Goal: Task Accomplishment & Management: Manage account settings

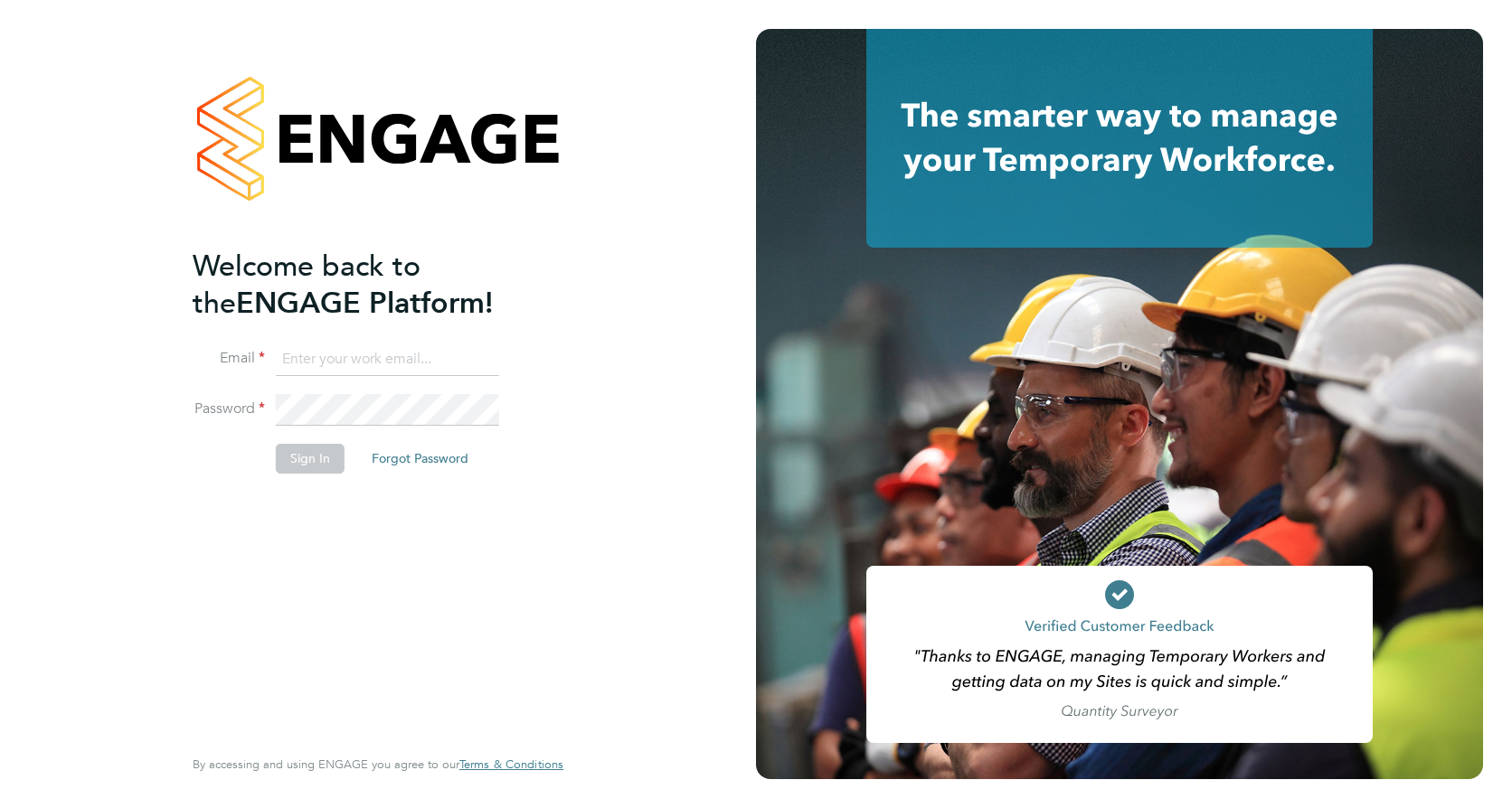
type input "[PERSON_NAME][EMAIL_ADDRESS][PERSON_NAME][DOMAIN_NAME]"
click at [298, 460] on button "Sign In" at bounding box center [309, 459] width 68 height 29
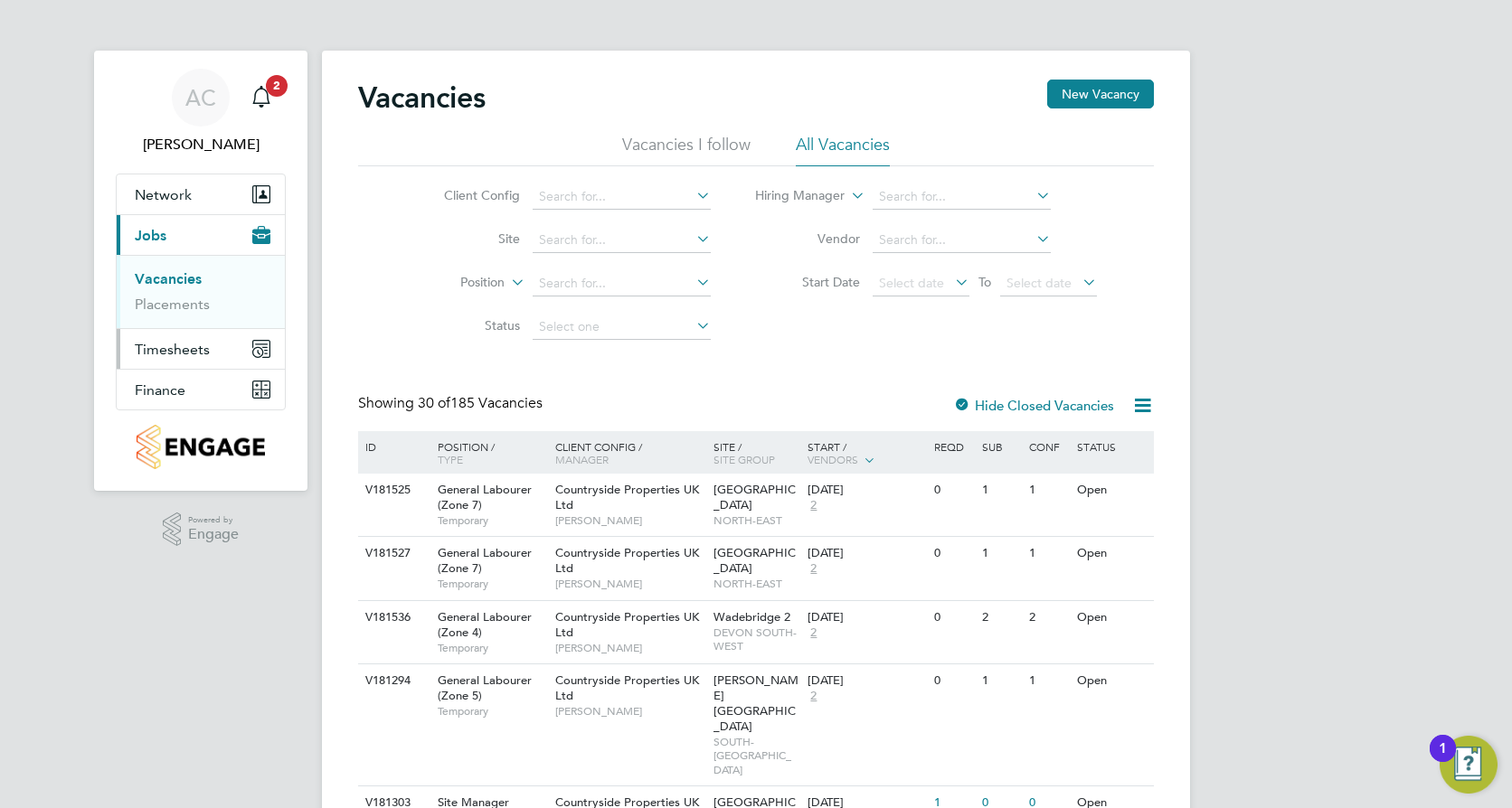
click at [203, 349] on span "Timesheets" at bounding box center [172, 349] width 75 height 17
click at [186, 324] on link "Timesheets" at bounding box center [172, 319] width 75 height 17
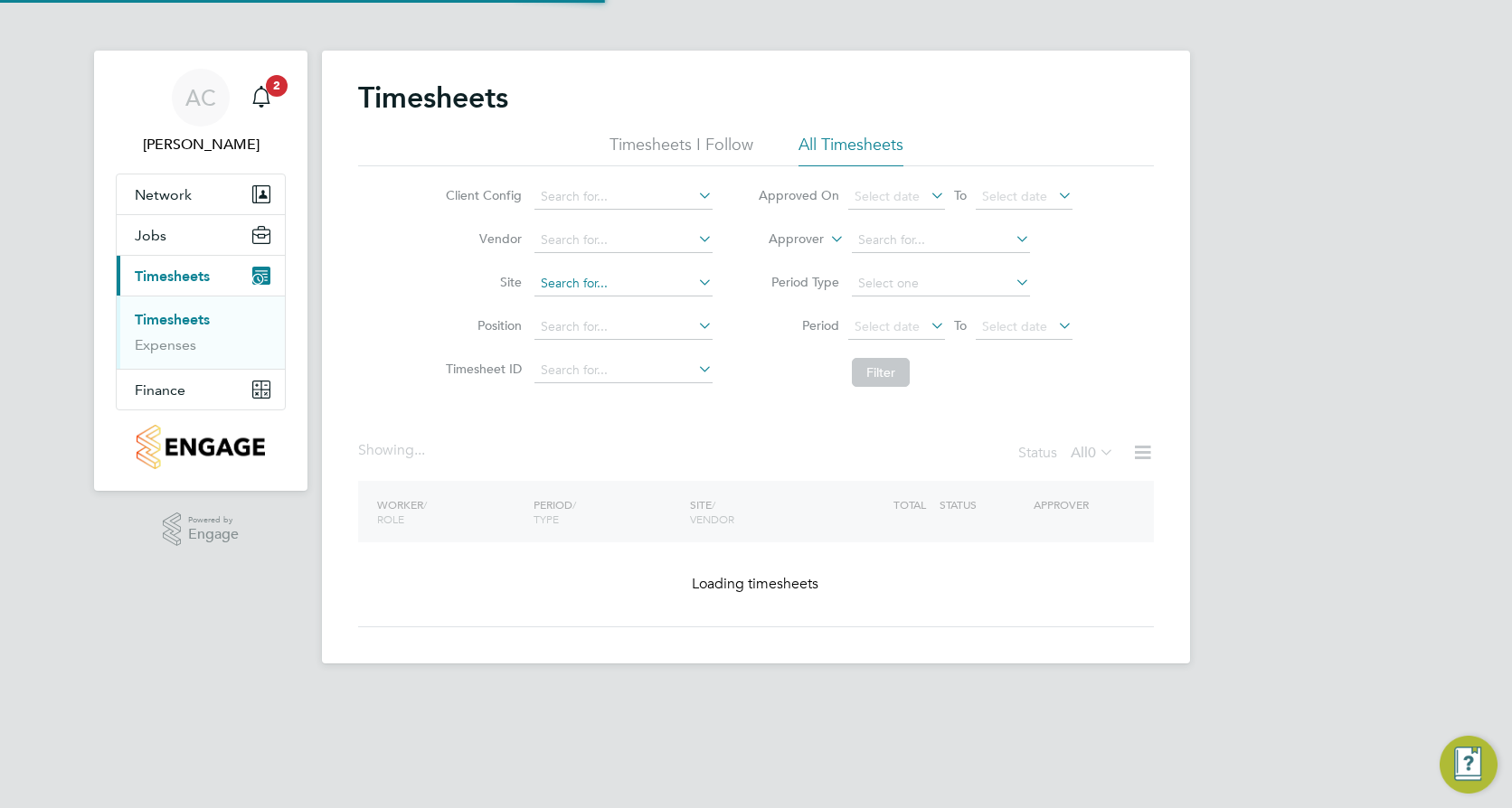
click at [607, 287] on input at bounding box center [623, 284] width 178 height 26
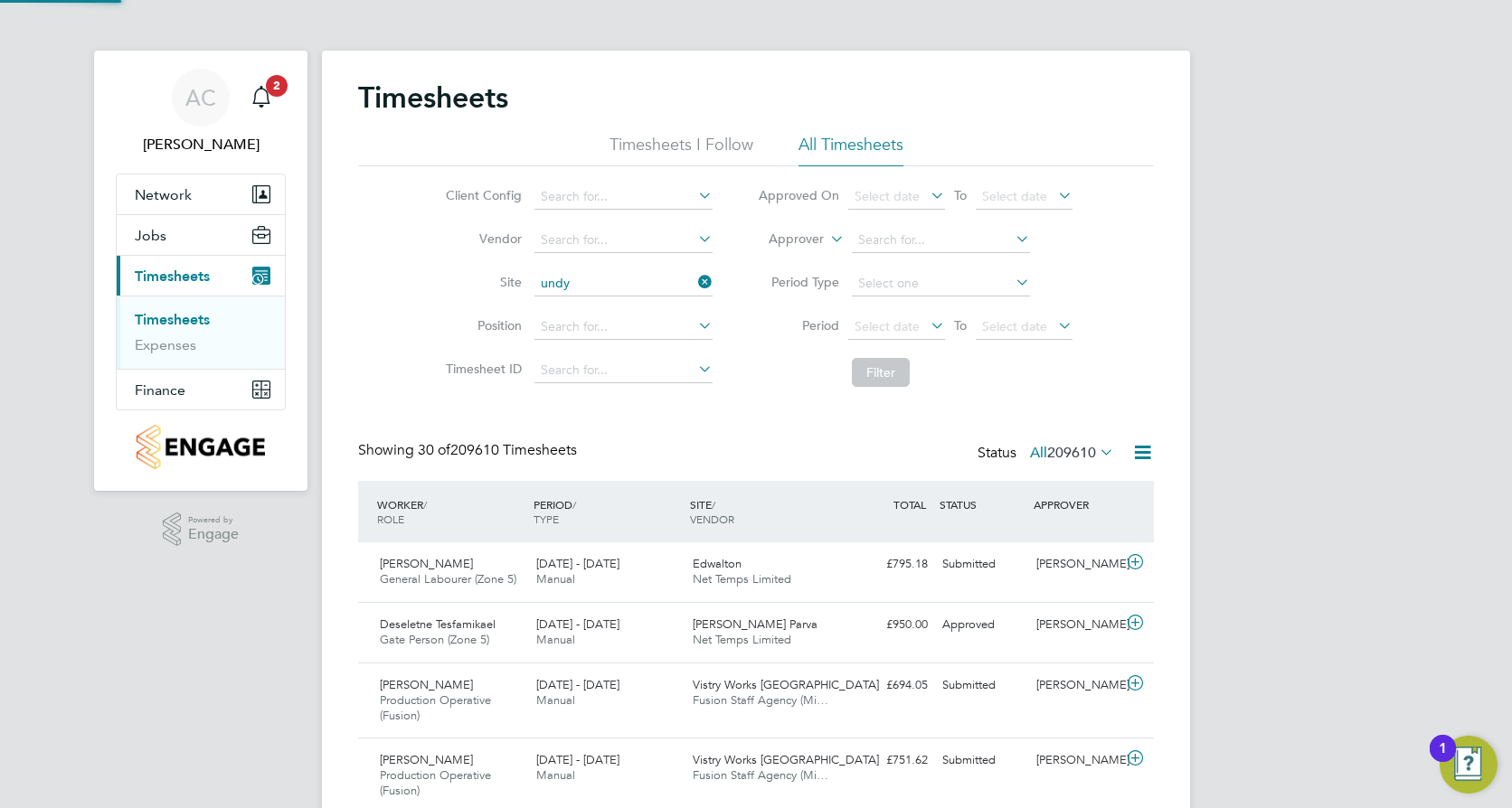
click at [594, 303] on li "Undy" at bounding box center [622, 308] width 180 height 25
type input "Undy"
click at [881, 374] on button "Filter" at bounding box center [881, 373] width 57 height 29
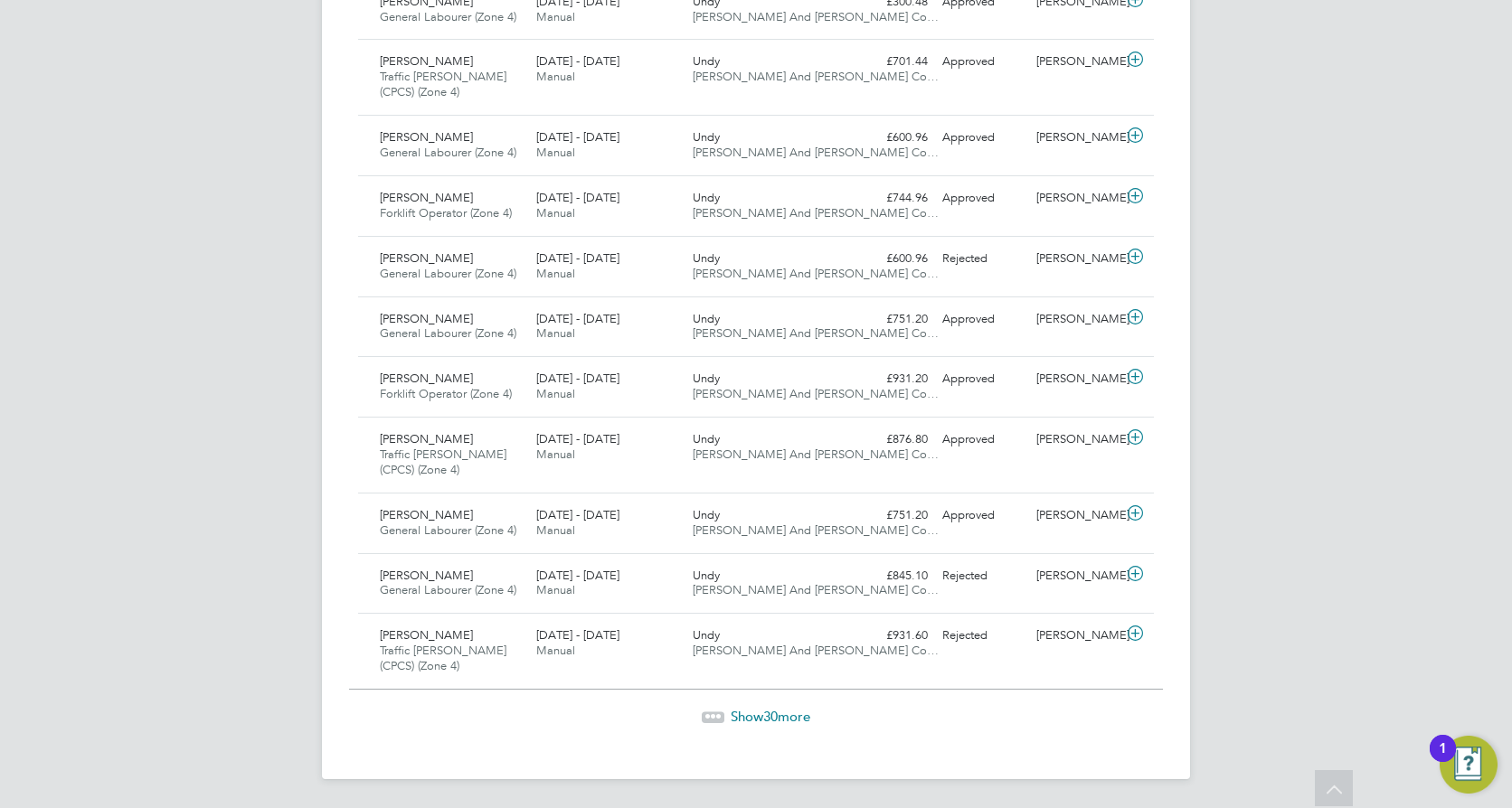
click at [785, 715] on span "Show 30 more" at bounding box center [770, 716] width 79 height 17
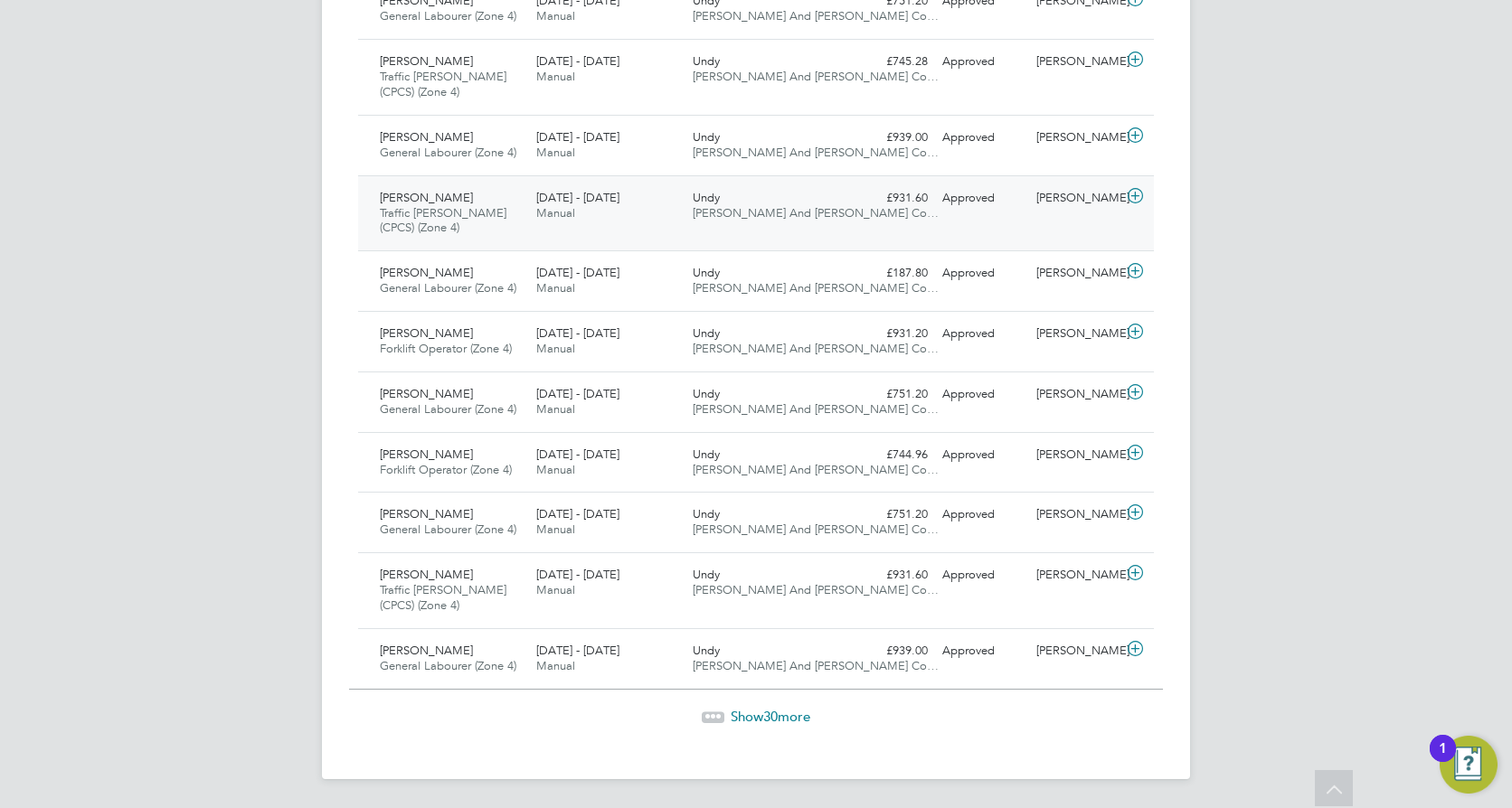
click at [785, 716] on span "Show 30 more" at bounding box center [770, 716] width 79 height 17
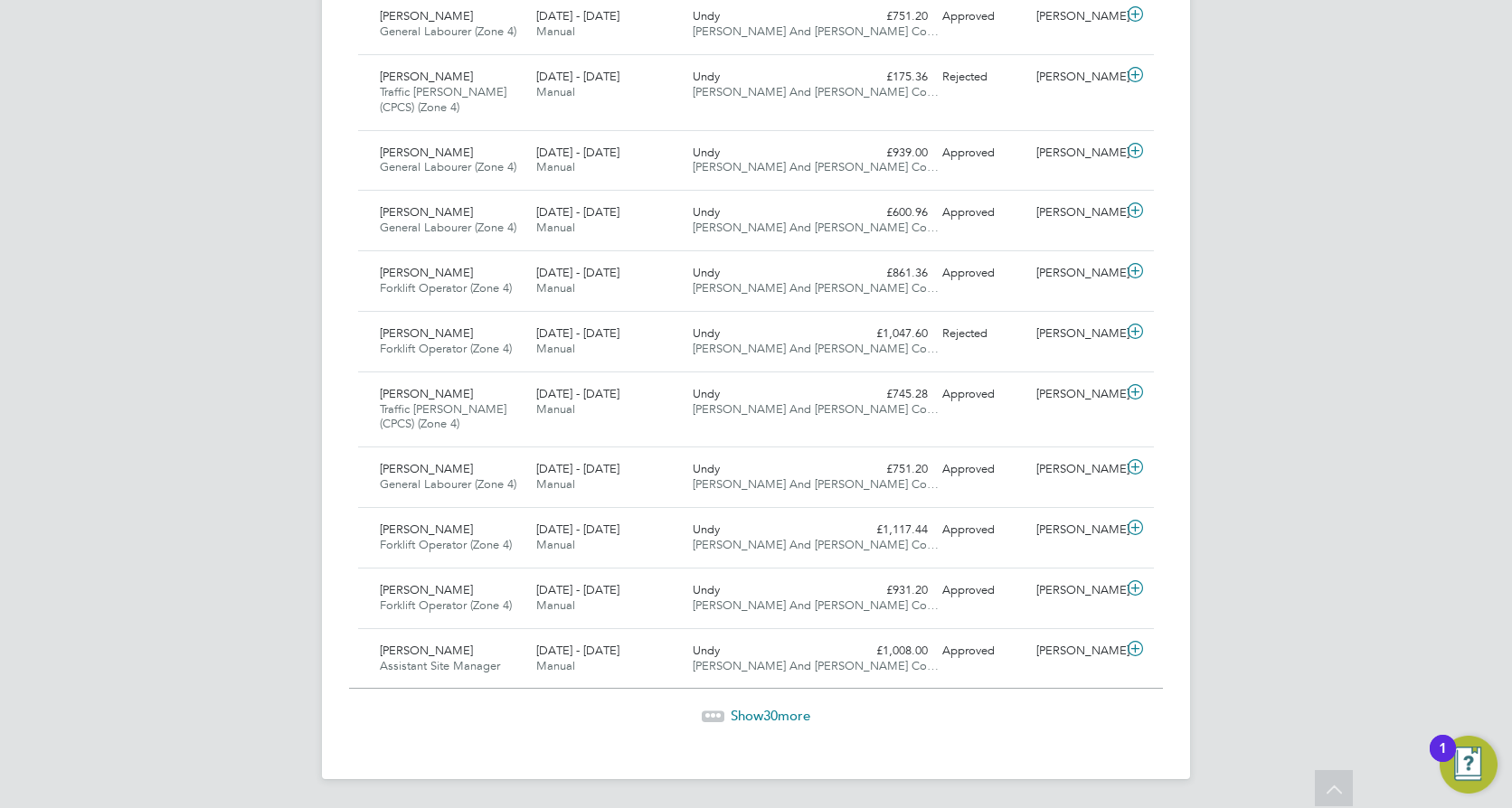
click at [787, 707] on span "Show 30 more" at bounding box center [770, 715] width 79 height 17
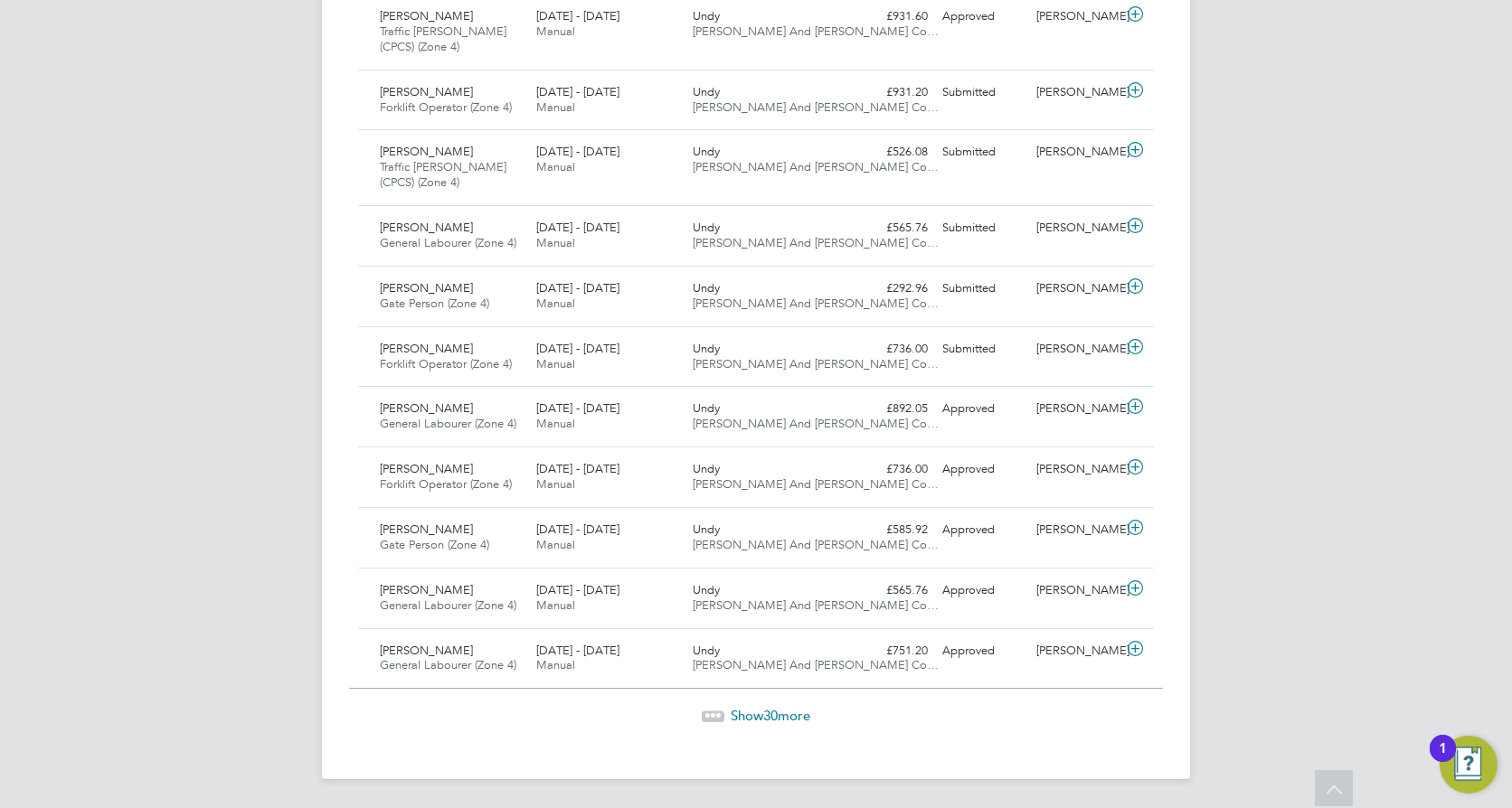
click at [768, 719] on span "30" at bounding box center [771, 715] width 15 height 17
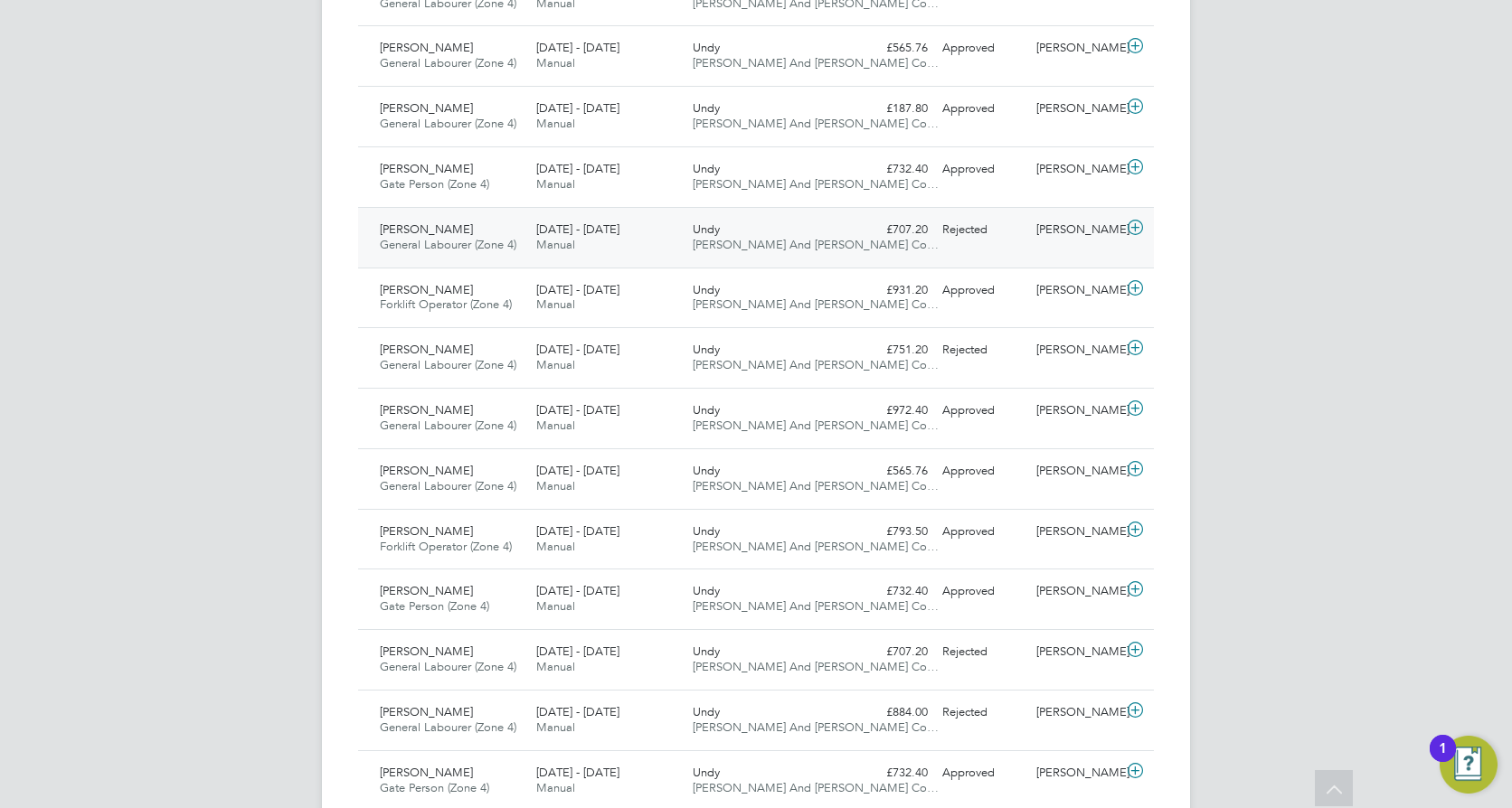
click at [1133, 224] on icon at bounding box center [1135, 228] width 23 height 15
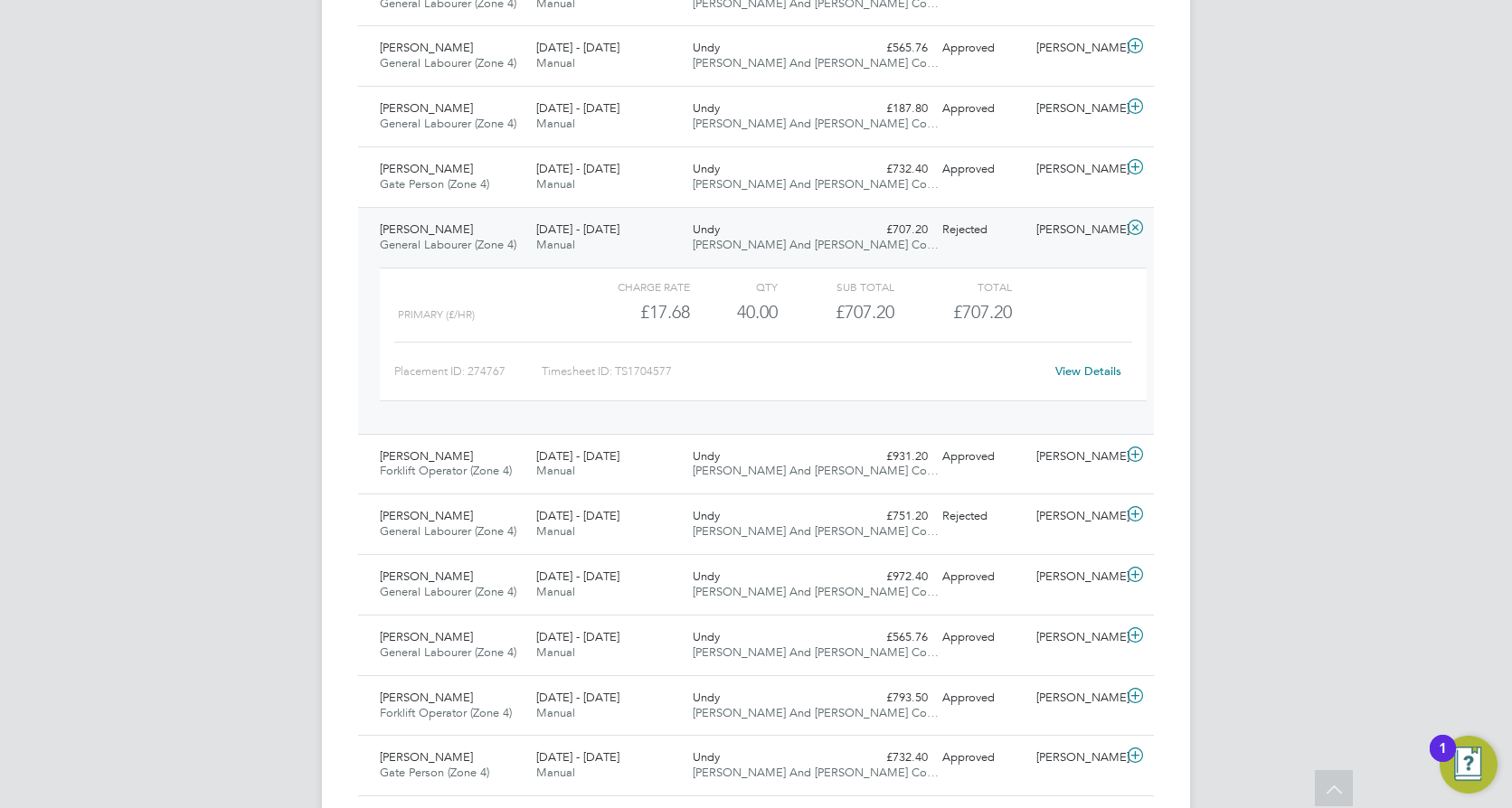
click at [1087, 373] on link "View Details" at bounding box center [1089, 370] width 66 height 16
click at [680, 517] on div "31 Mar - 6 Apr 2025 Manual" at bounding box center [607, 524] width 156 height 46
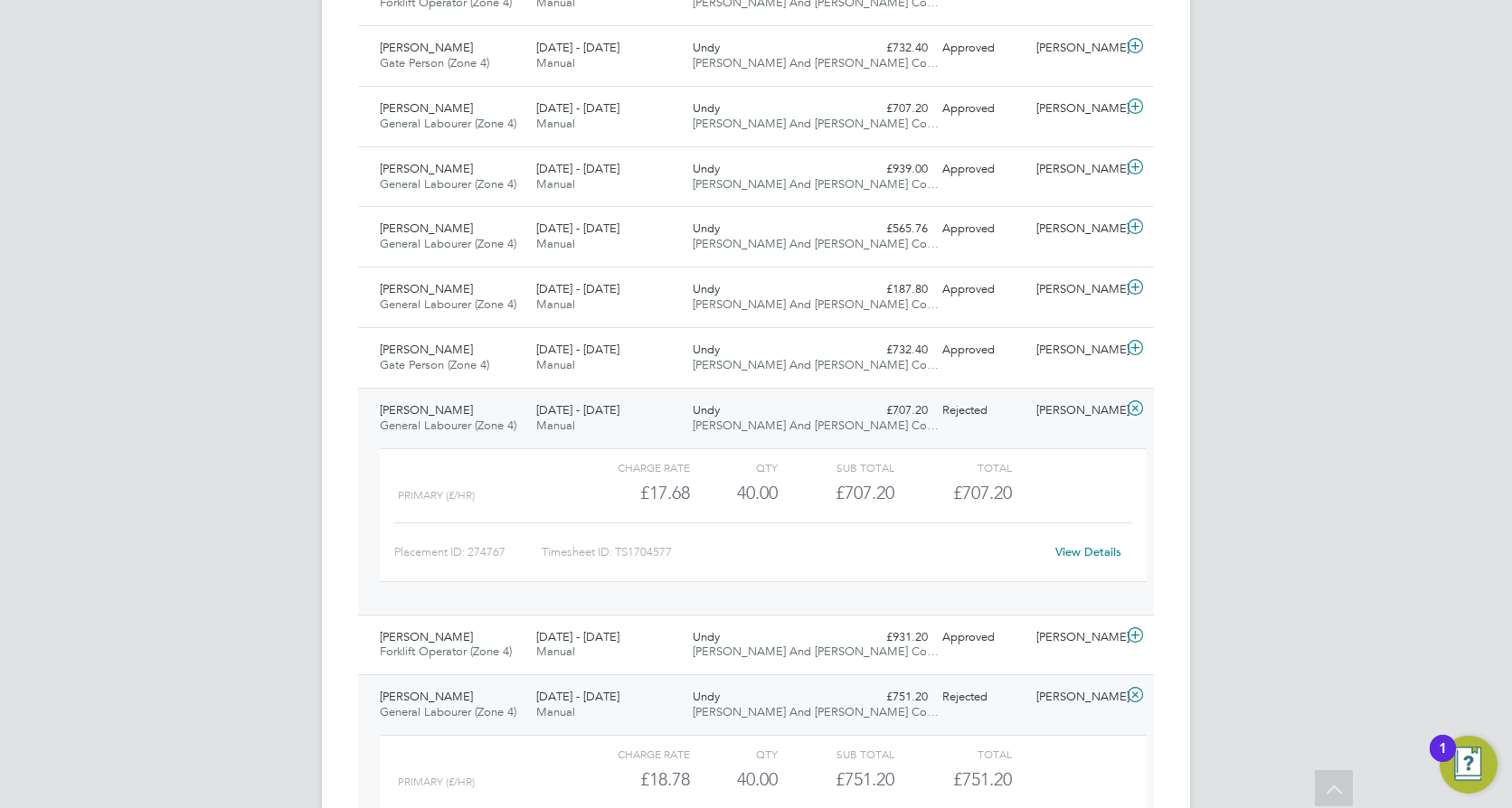
click at [1136, 408] on icon at bounding box center [1135, 409] width 23 height 15
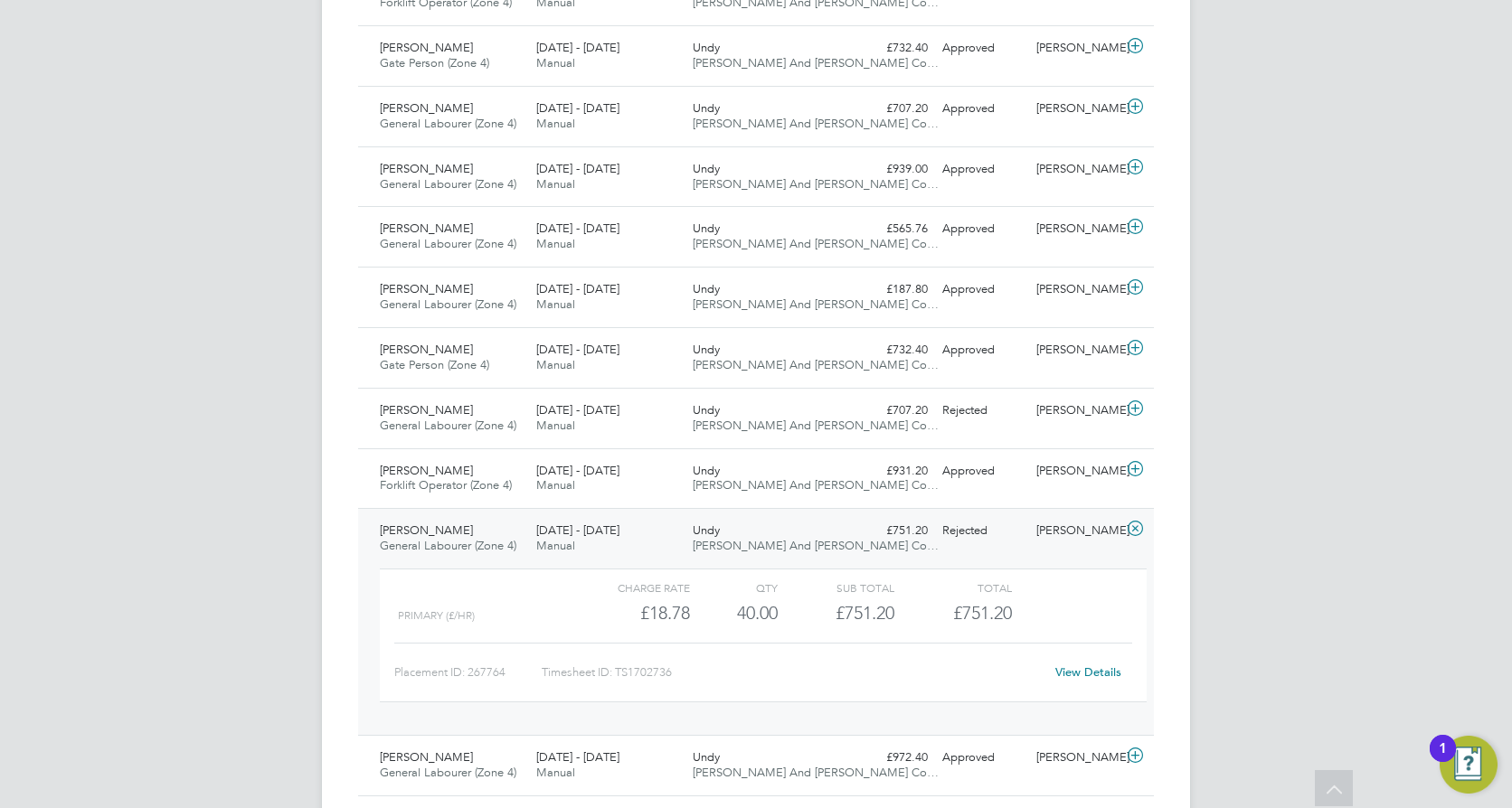
click at [1133, 530] on icon at bounding box center [1135, 529] width 23 height 15
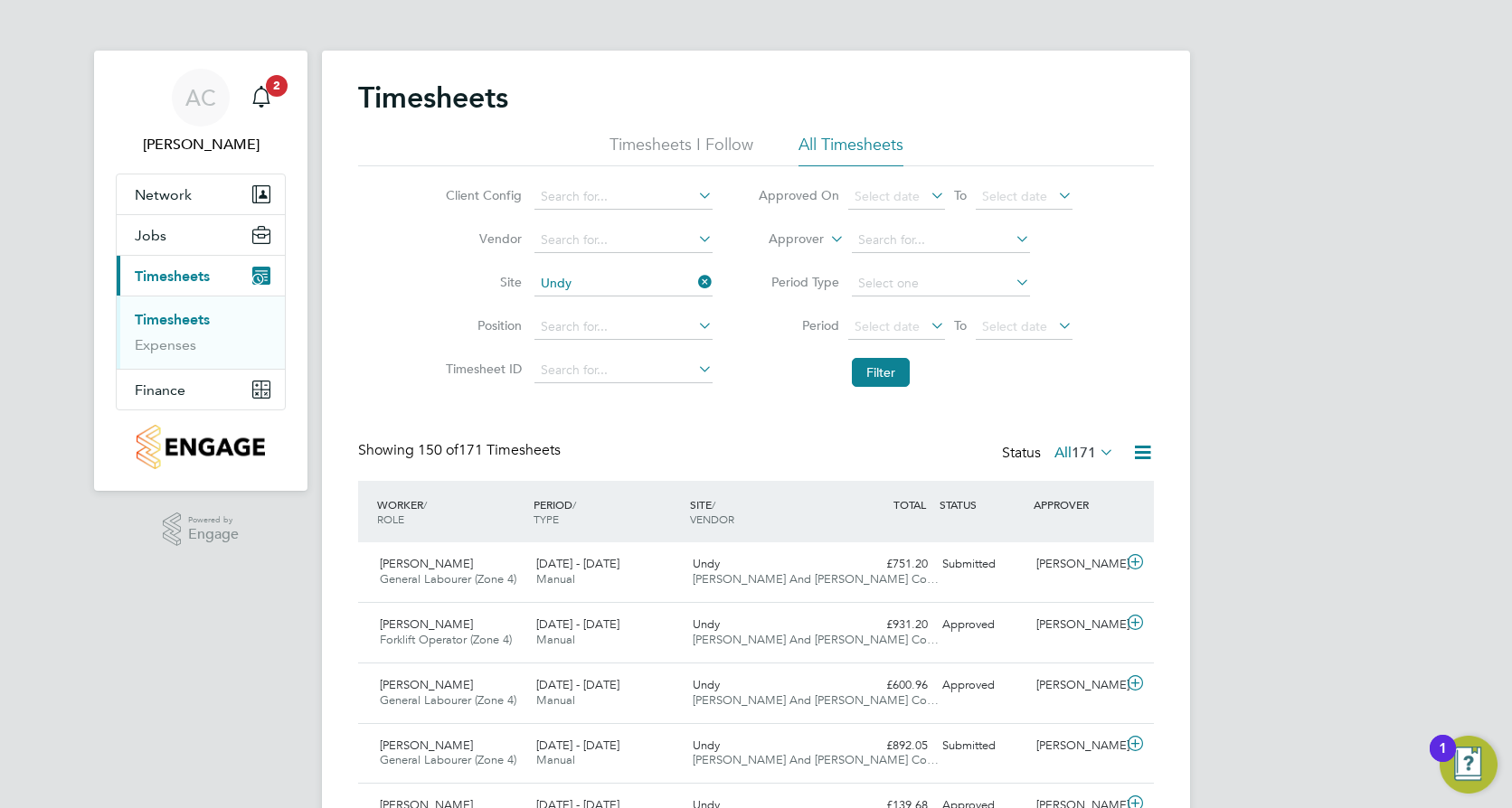
drag, startPoint x: 706, startPoint y: 280, endPoint x: 663, endPoint y: 279, distance: 43.0
click at [694, 280] on icon at bounding box center [694, 282] width 0 height 26
click at [594, 277] on input at bounding box center [623, 284] width 178 height 26
click at [603, 305] on li "Brentr y" at bounding box center [622, 308] width 180 height 25
type input "Brentry"
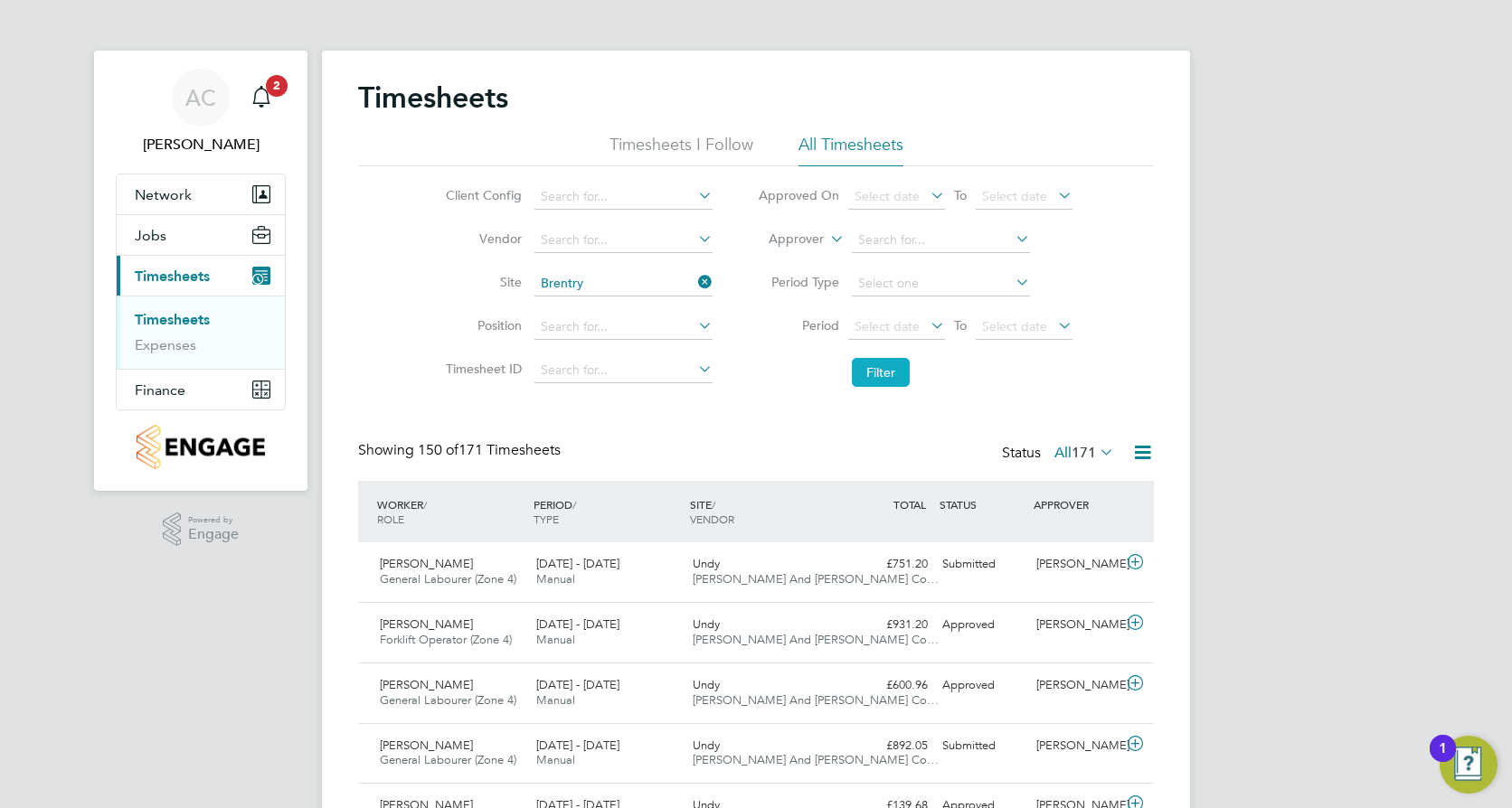
click at [887, 376] on button "Filter" at bounding box center [881, 373] width 57 height 29
click at [891, 363] on button "Filter" at bounding box center [881, 373] width 57 height 29
click at [258, 97] on icon "Main navigation" at bounding box center [262, 97] width 22 height 22
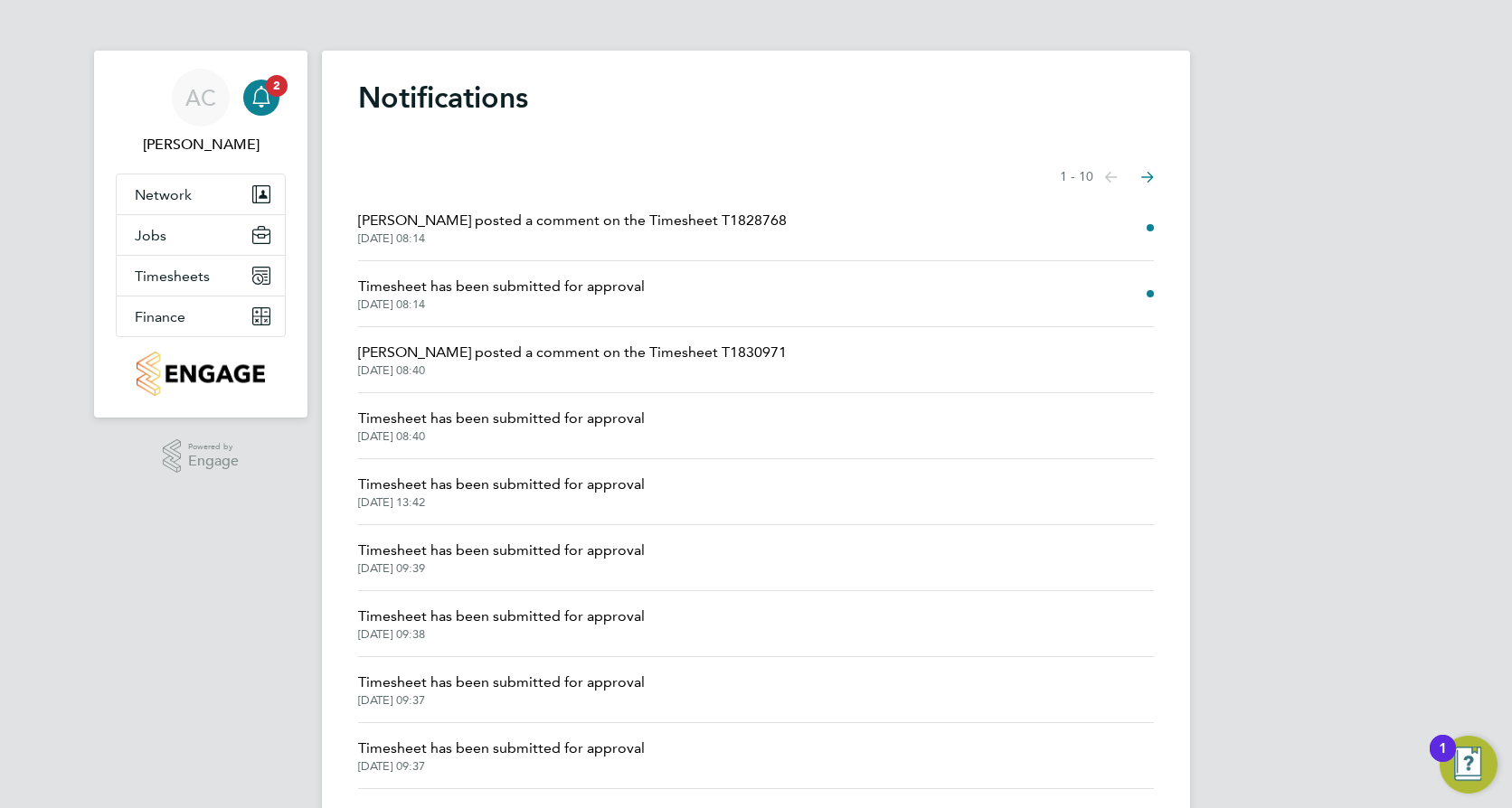
click at [643, 225] on span "Reece Kershaw posted a comment on the Timesheet T1828768" at bounding box center [573, 221] width 429 height 22
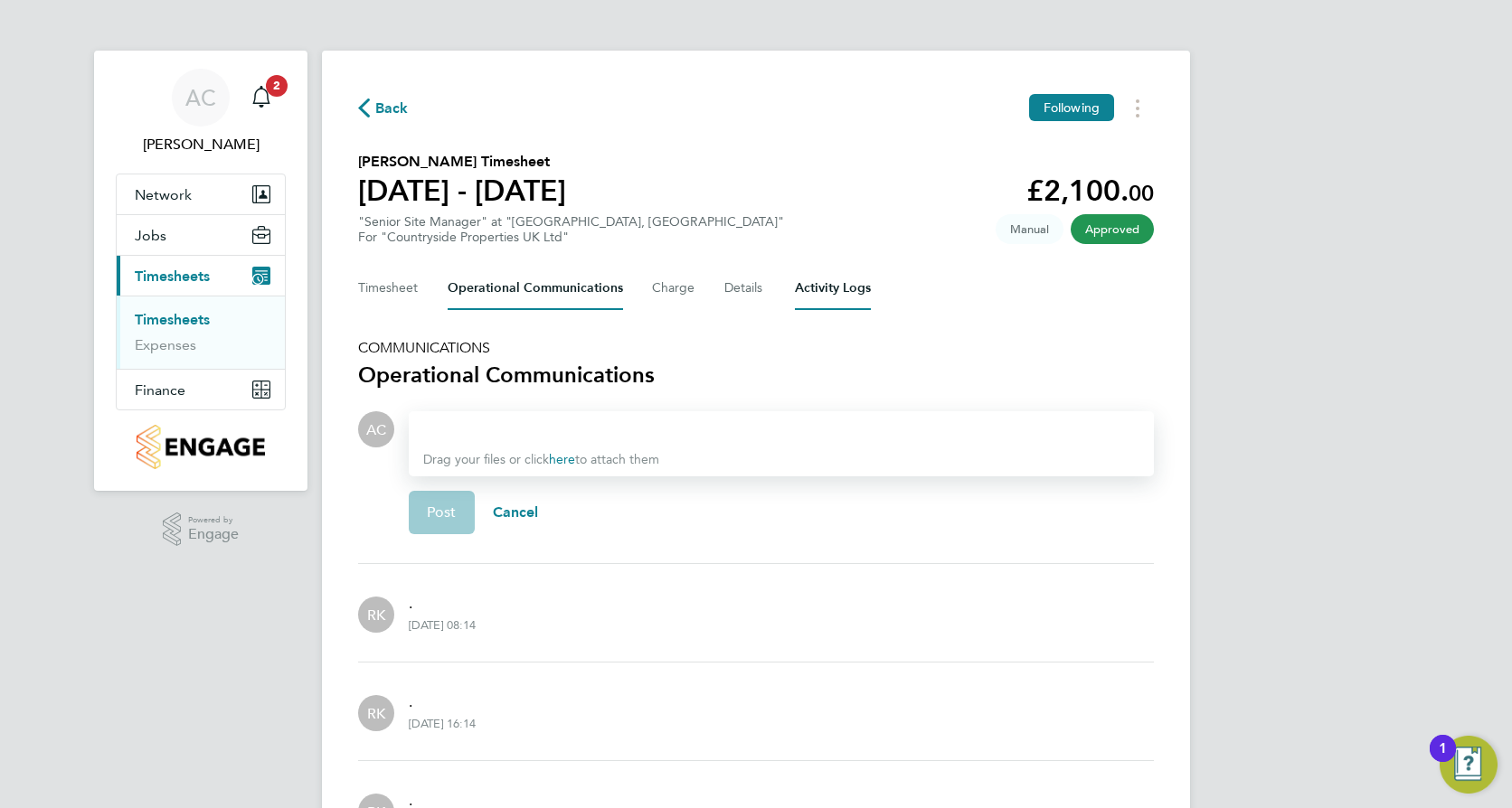
click at [830, 295] on Logs-tab "Activity Logs" at bounding box center [832, 288] width 76 height 44
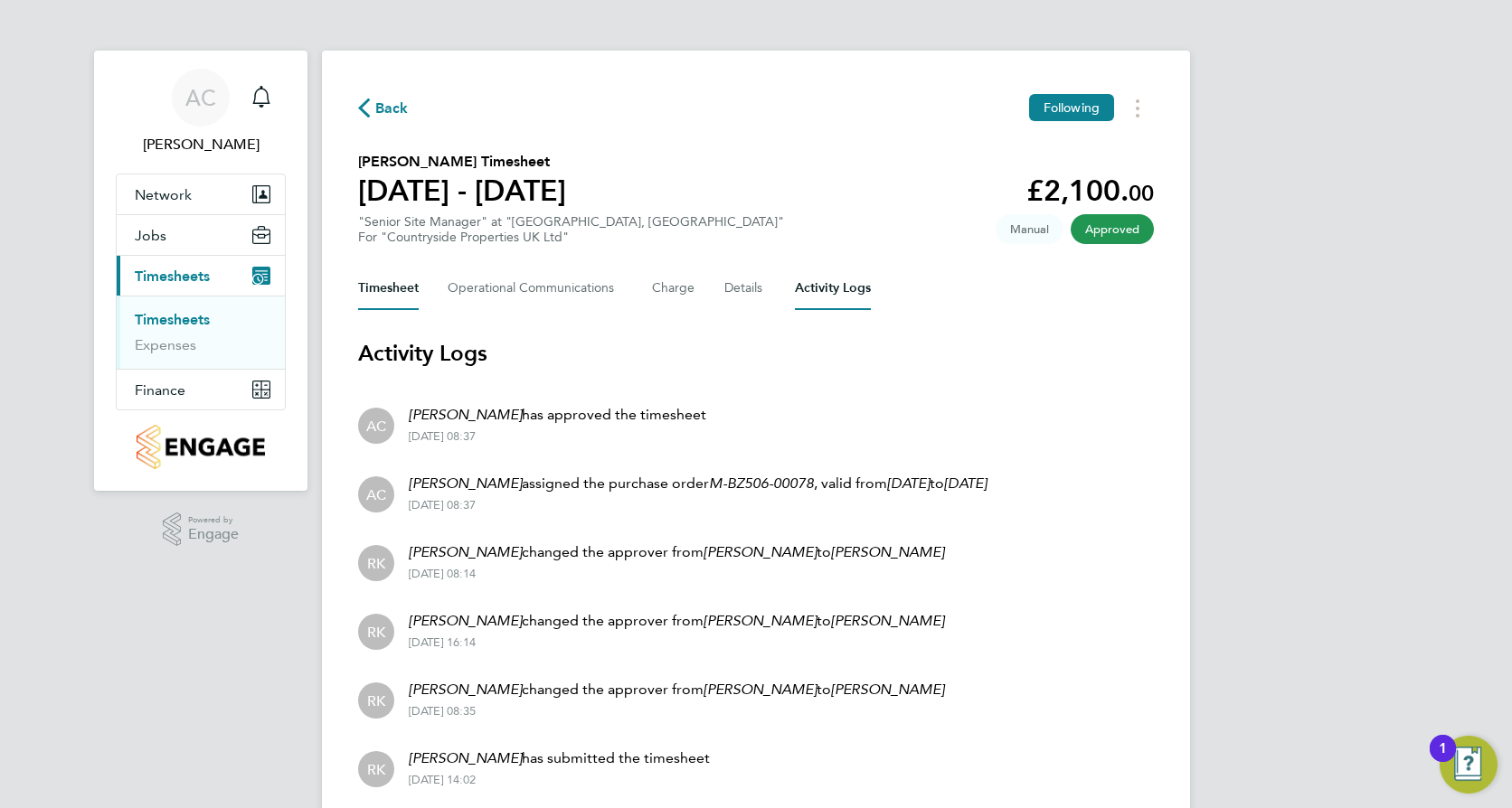
click at [389, 288] on button "Timesheet" at bounding box center [389, 288] width 60 height 44
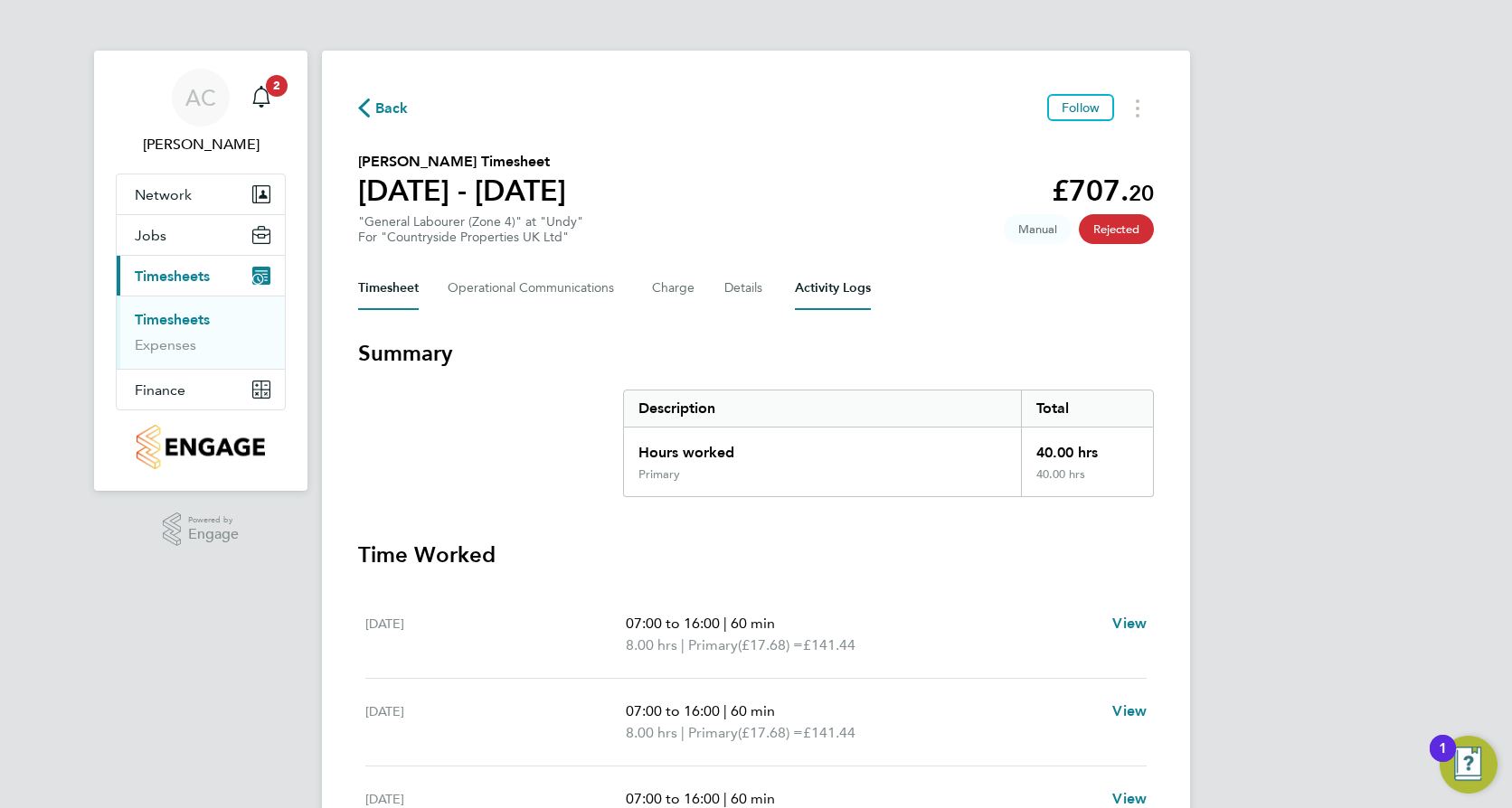
click at [807, 292] on Logs-tab "Activity Logs" at bounding box center [832, 288] width 76 height 44
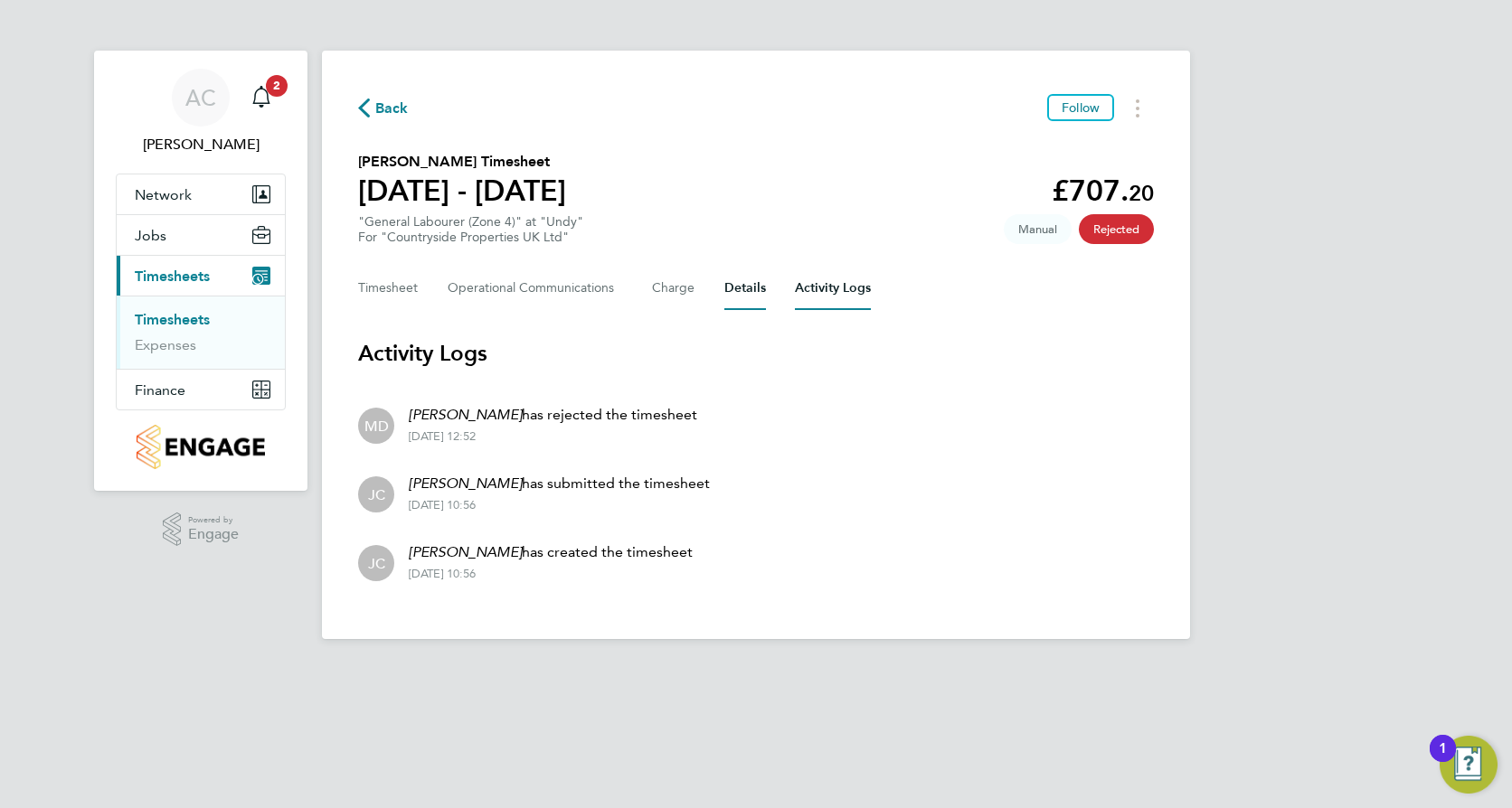
click at [734, 292] on button "Details" at bounding box center [746, 288] width 42 height 44
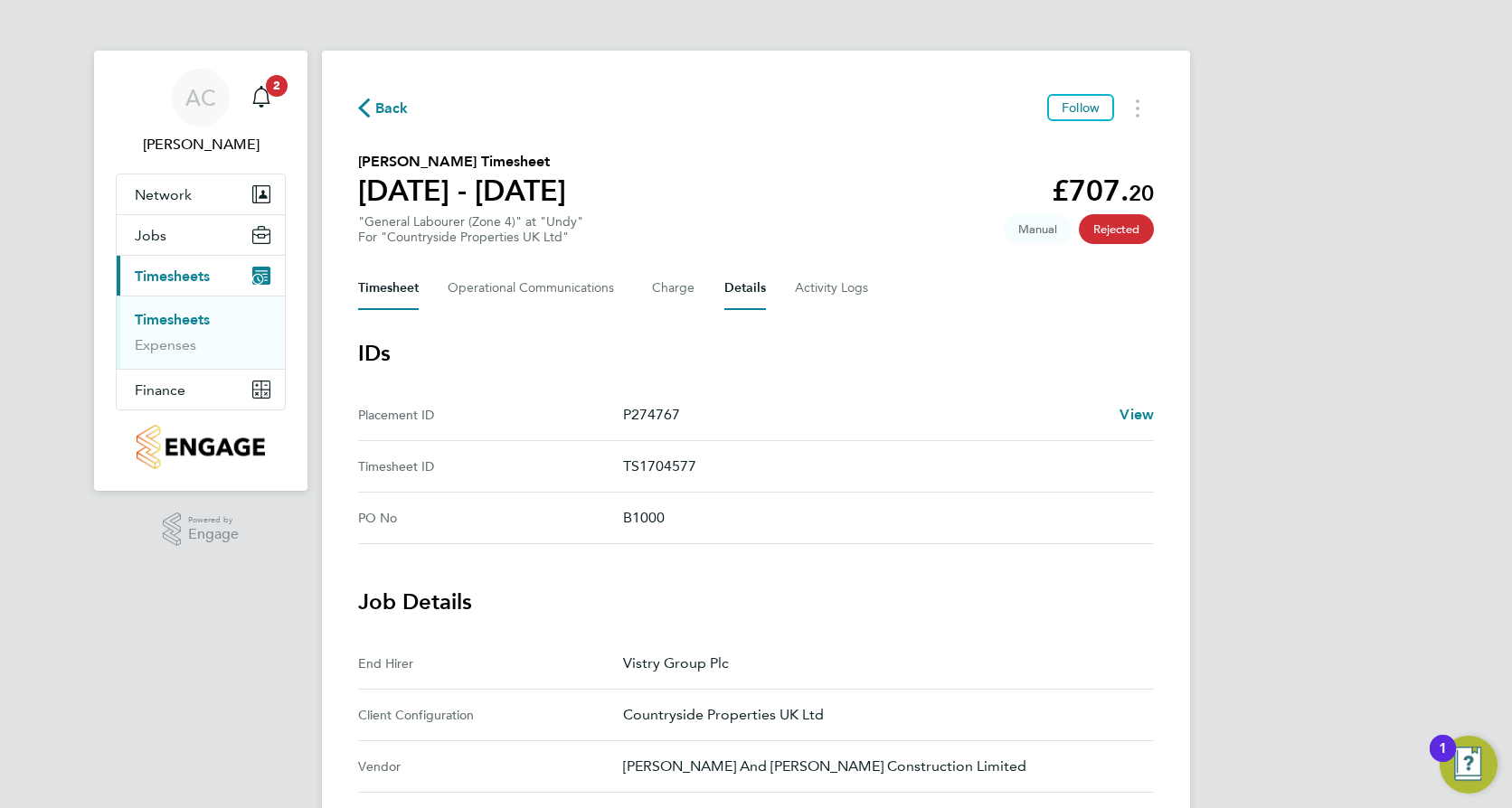
click at [385, 290] on button "Timesheet" at bounding box center [389, 288] width 60 height 44
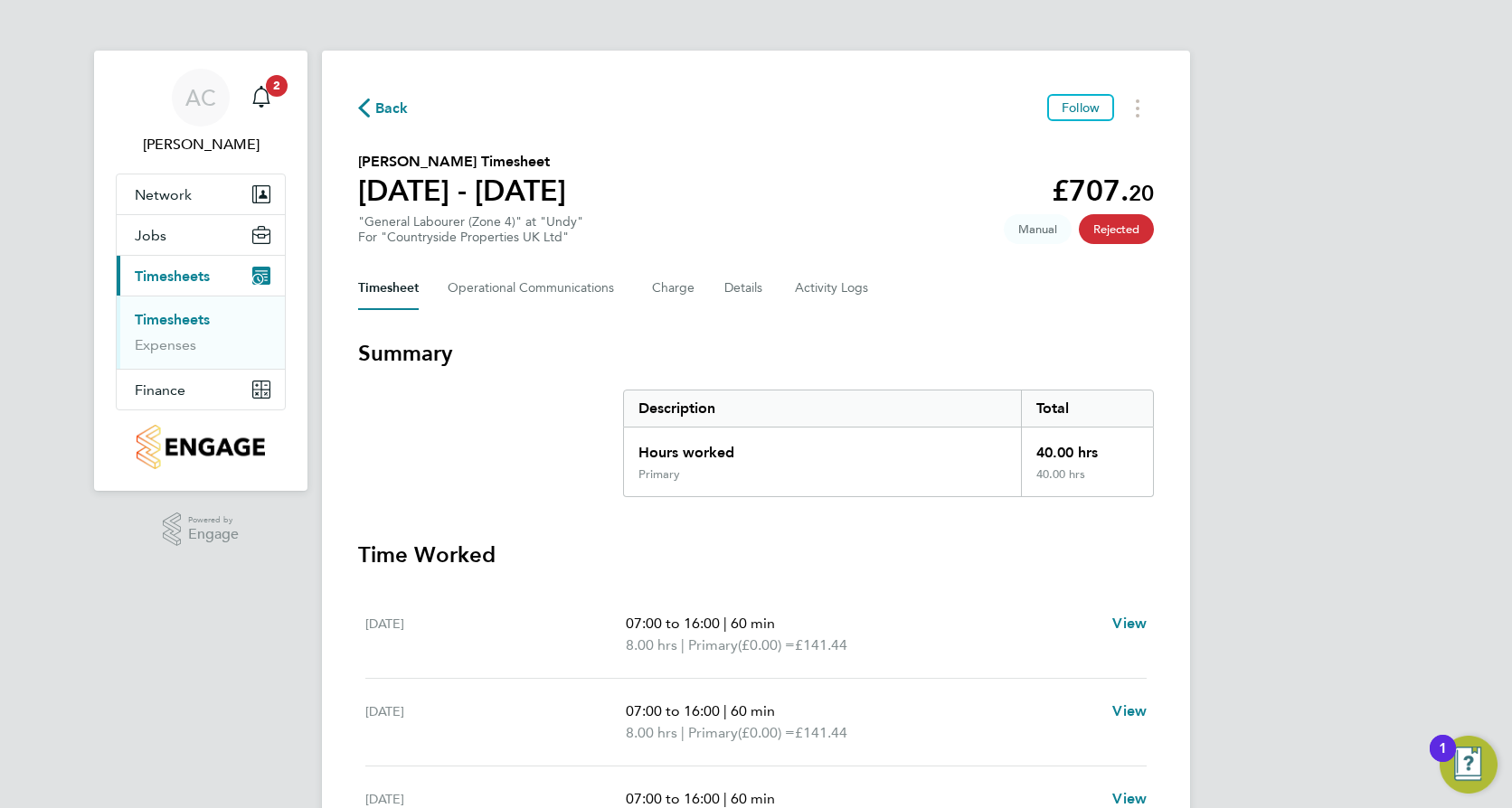
click at [382, 105] on span "Back" at bounding box center [391, 109] width 34 height 22
